Goal: Use online tool/utility: Utilize a website feature to perform a specific function

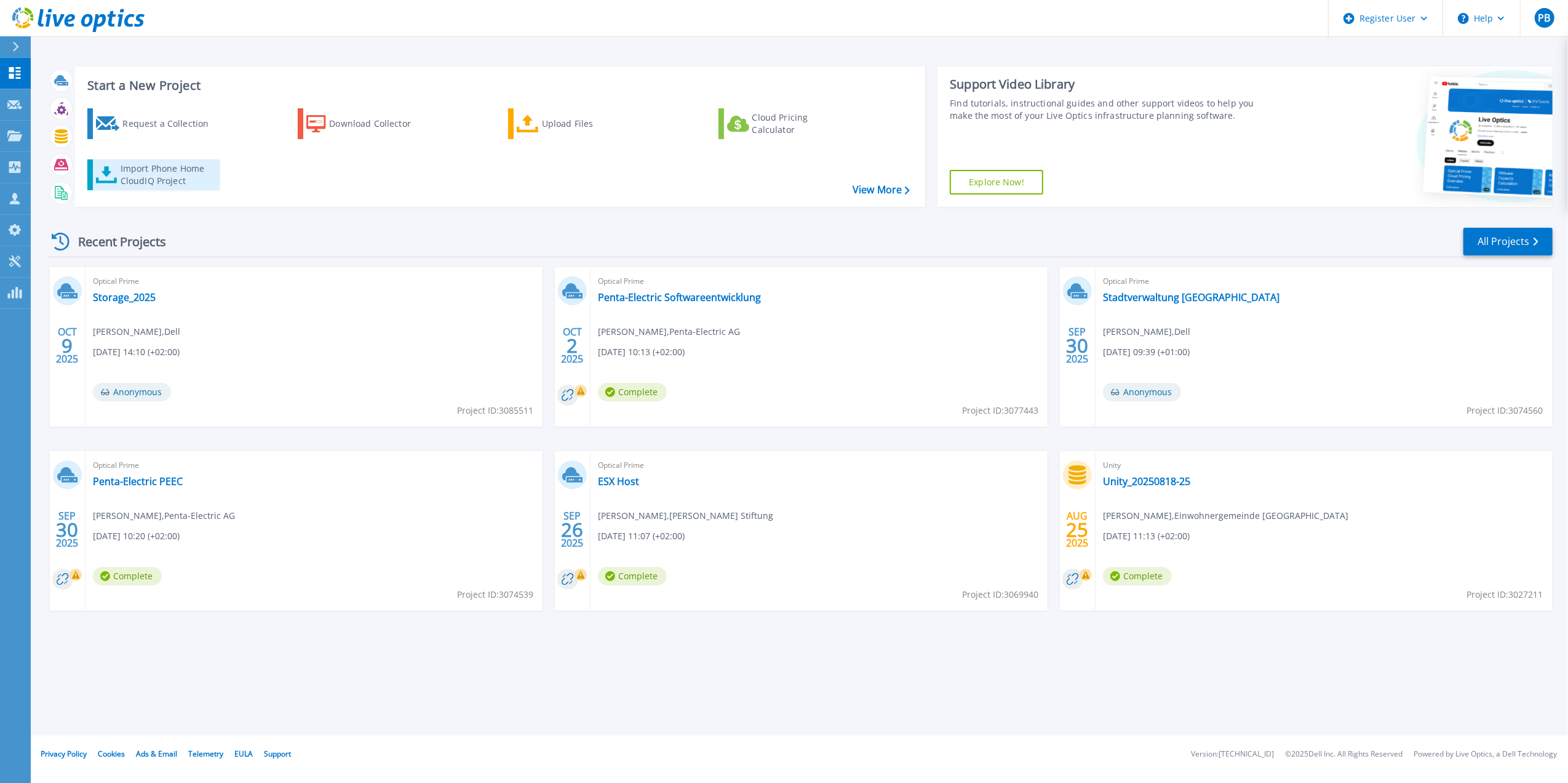
click at [138, 185] on div "Import Phone Home CloudIQ Project" at bounding box center [168, 174] width 96 height 25
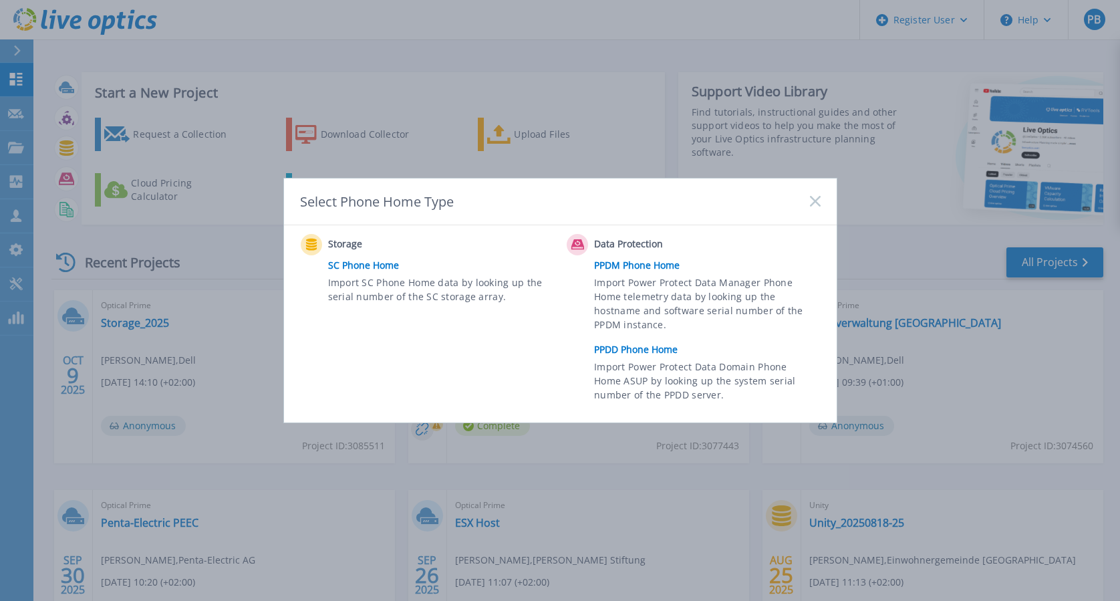
click at [818, 209] on div "Select Phone Home Type" at bounding box center [560, 201] width 553 height 47
click at [811, 202] on icon at bounding box center [815, 201] width 11 height 11
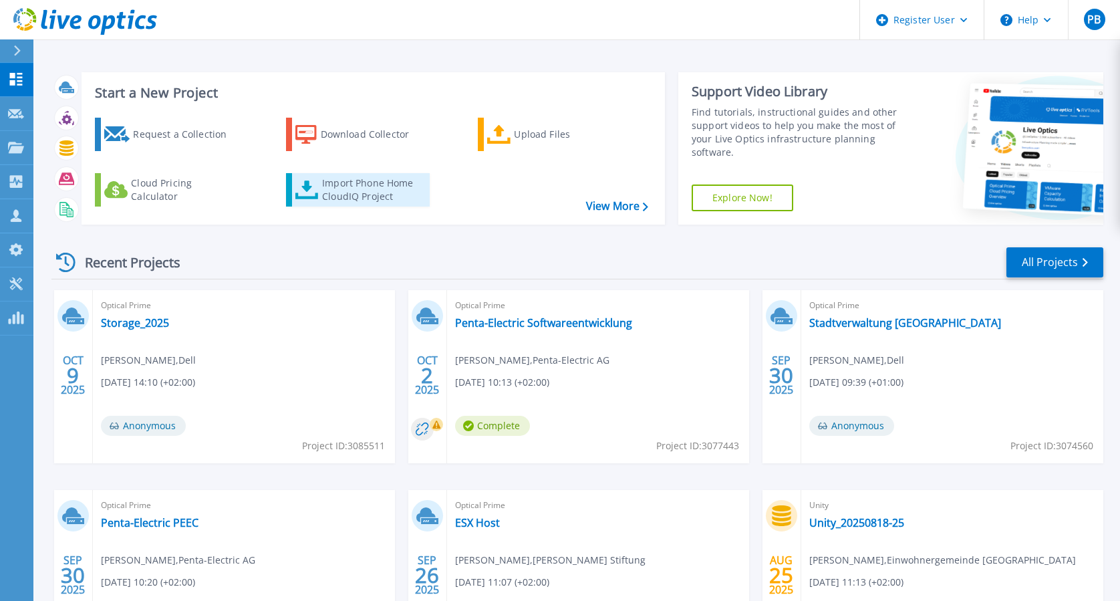
click at [396, 189] on div "Import Phone Home CloudIQ Project" at bounding box center [374, 189] width 104 height 27
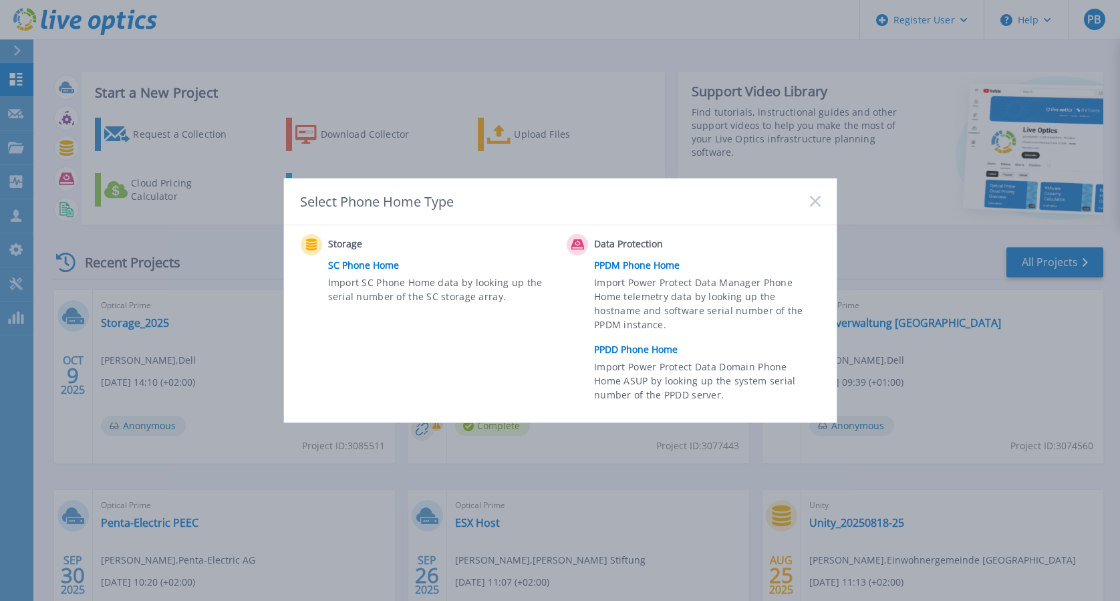
click at [641, 345] on link "PPDD Phone Home" at bounding box center [710, 349] width 233 height 20
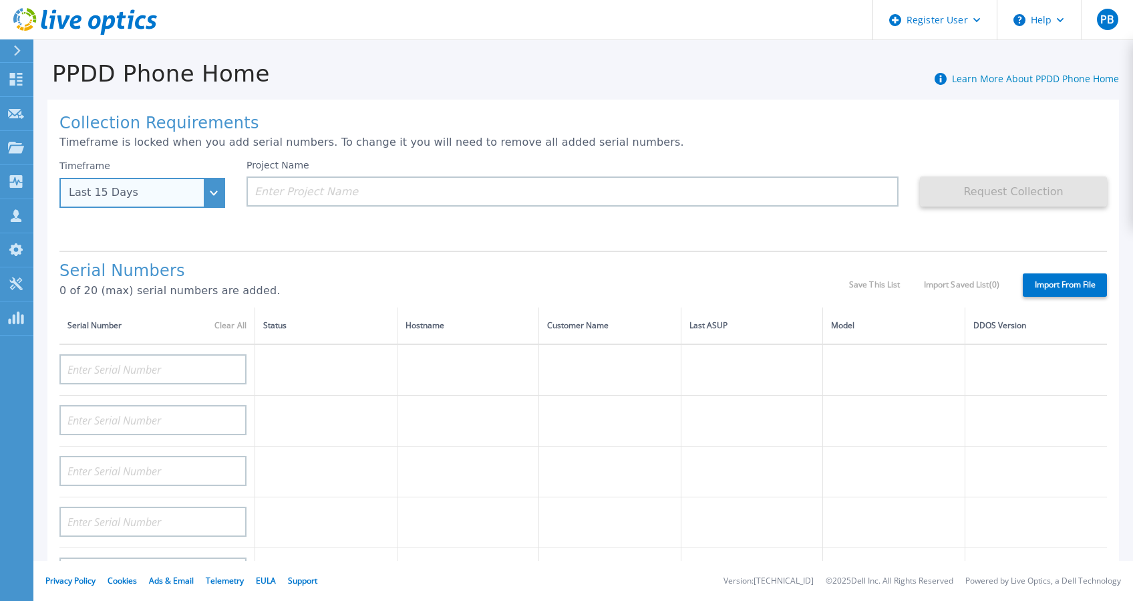
click at [207, 198] on div "Last 15 Days" at bounding box center [142, 193] width 166 height 30
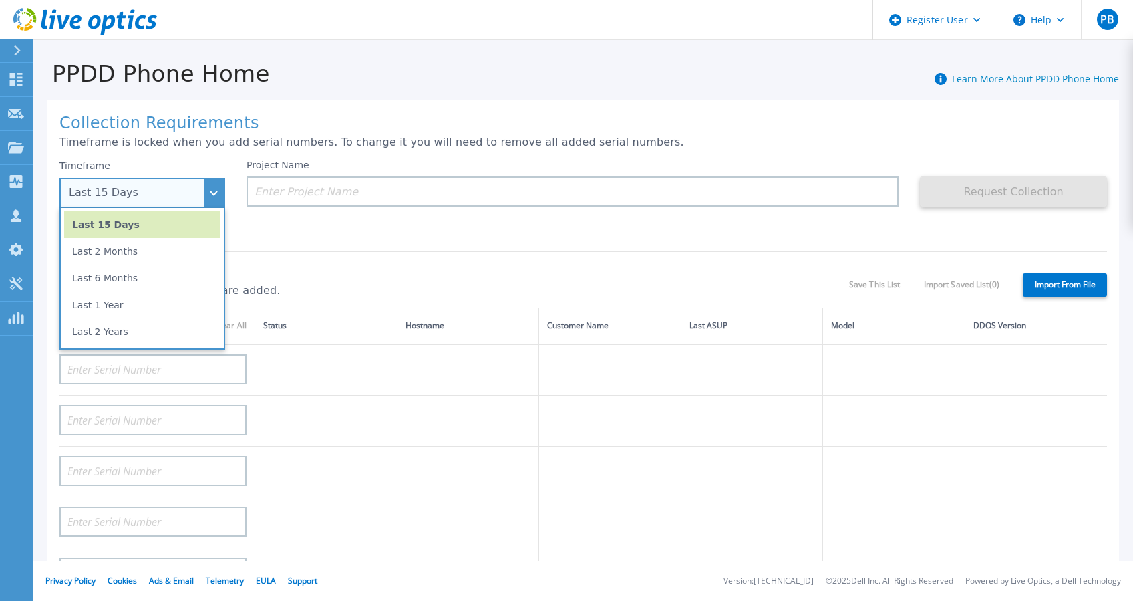
click at [212, 192] on div "Last 15 Days" at bounding box center [142, 193] width 166 height 30
